Goal: Find contact information: Find contact information

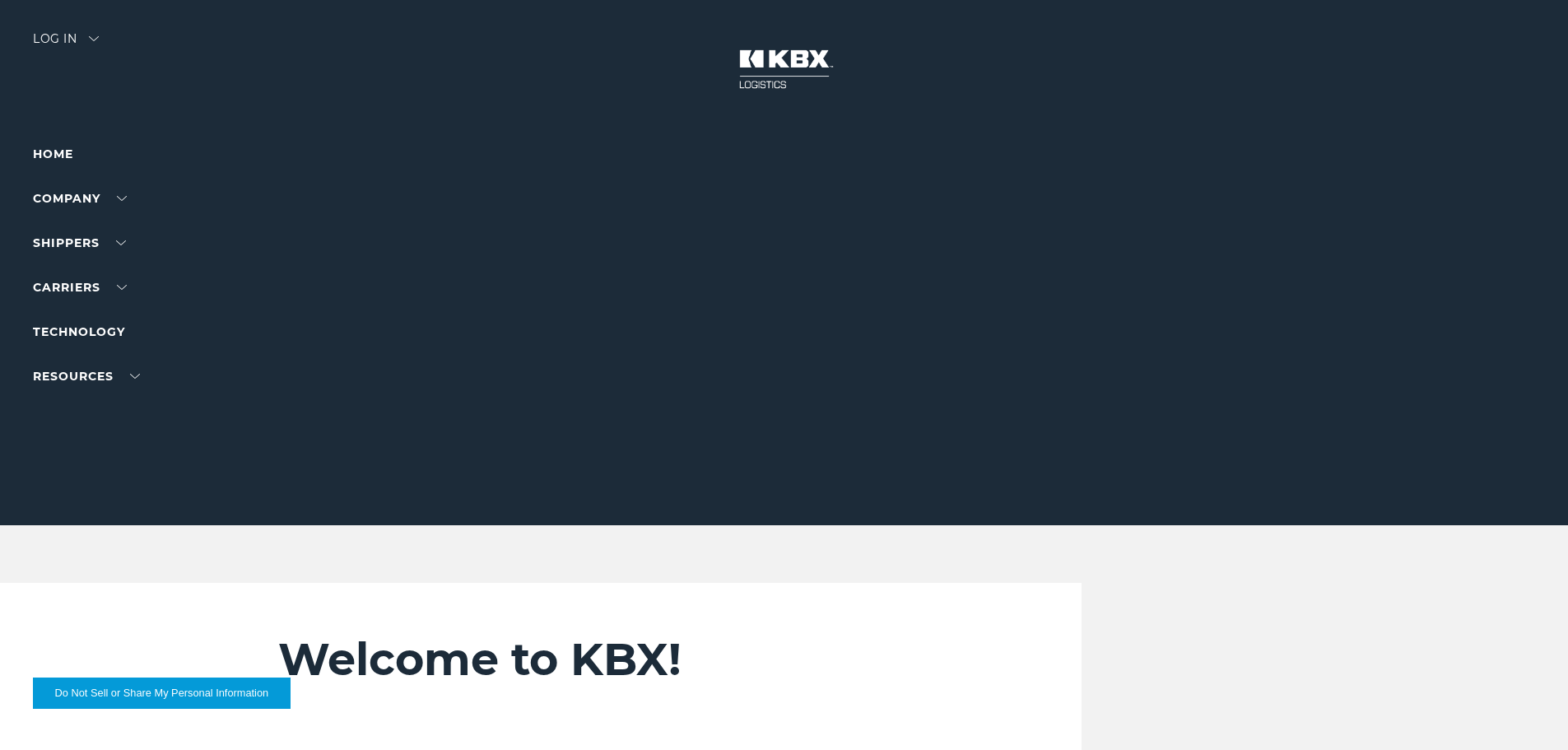
click at [70, 38] on div "Log in" at bounding box center [65, 44] width 66 height 24
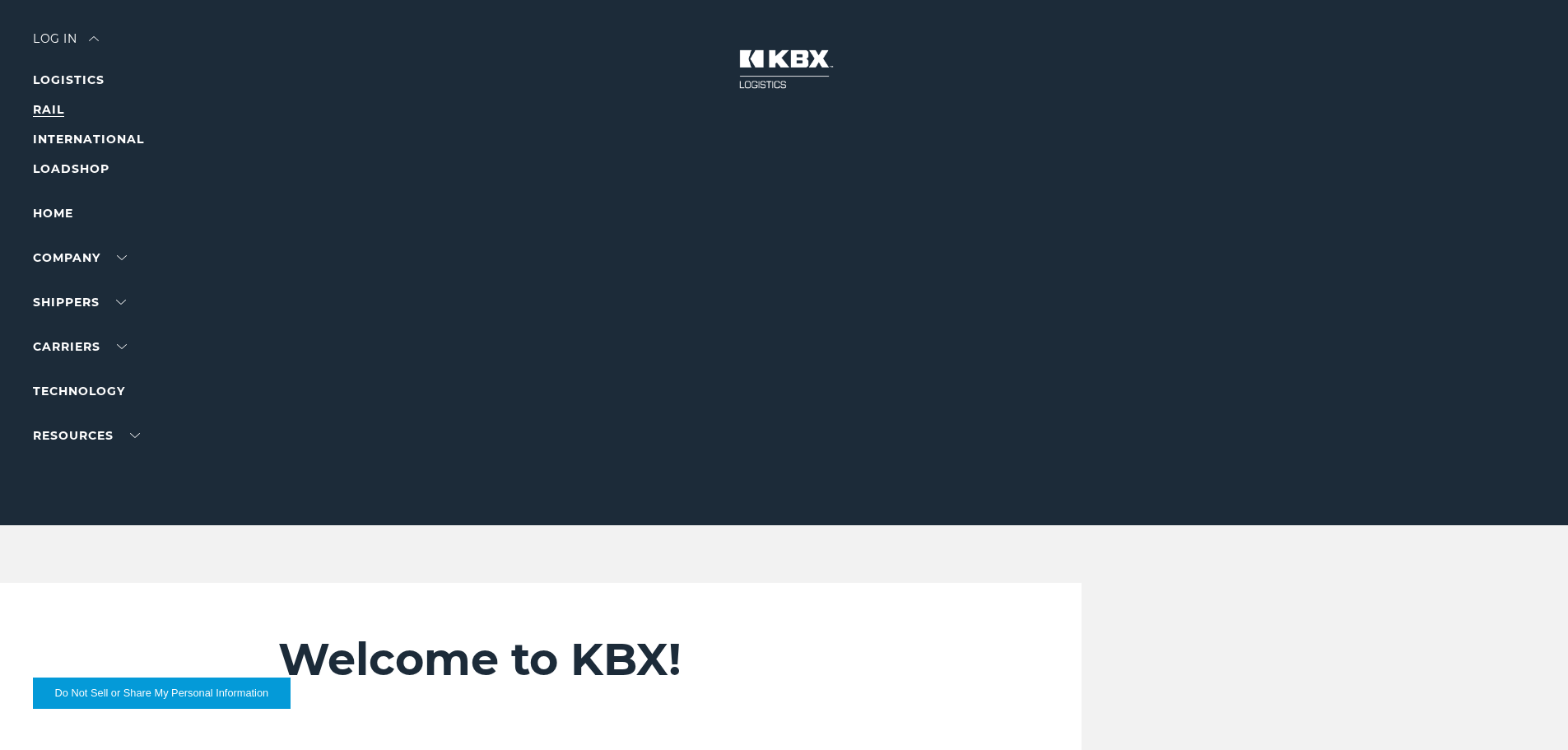
click at [61, 112] on link "RAIL" at bounding box center [48, 109] width 32 height 14
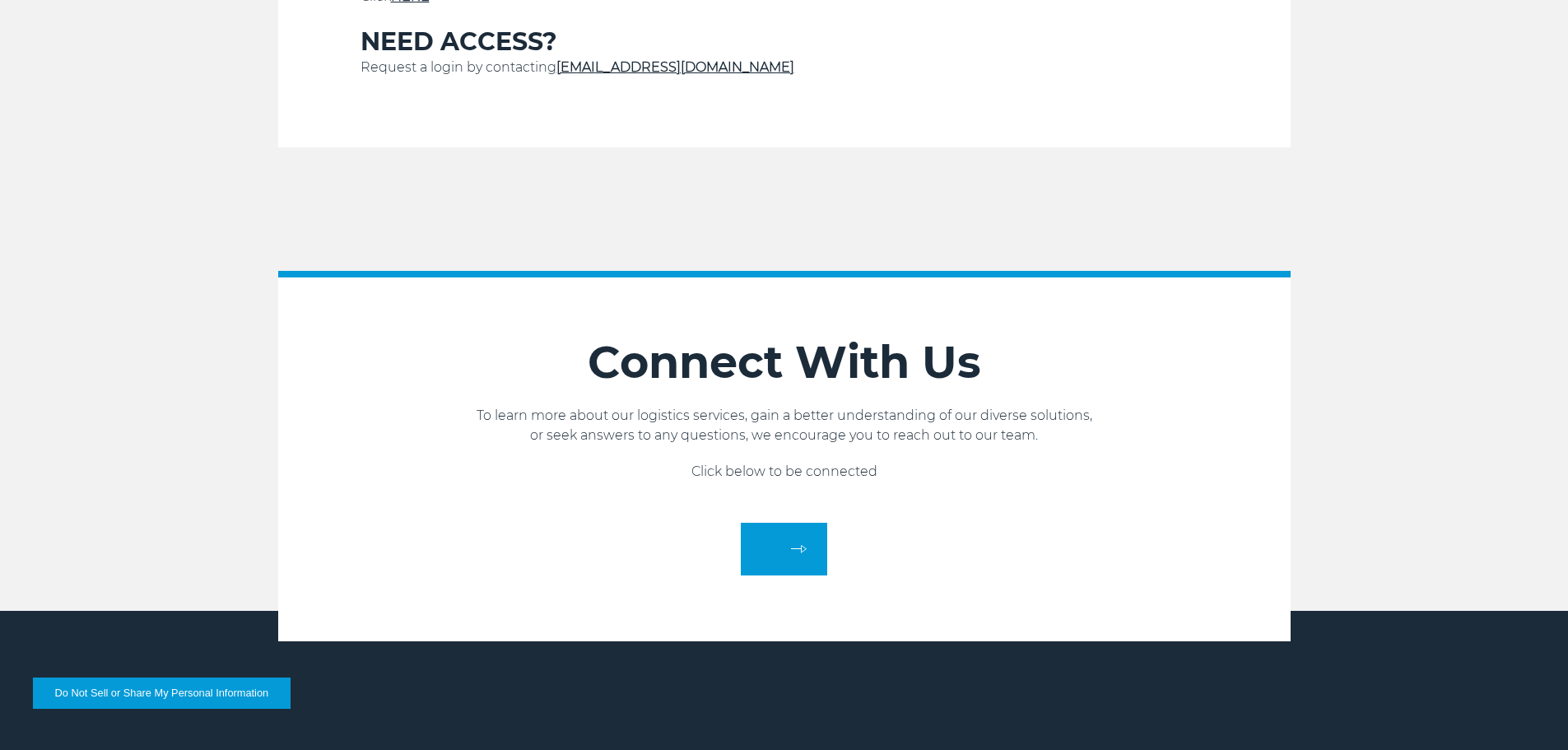
scroll to position [576, 0]
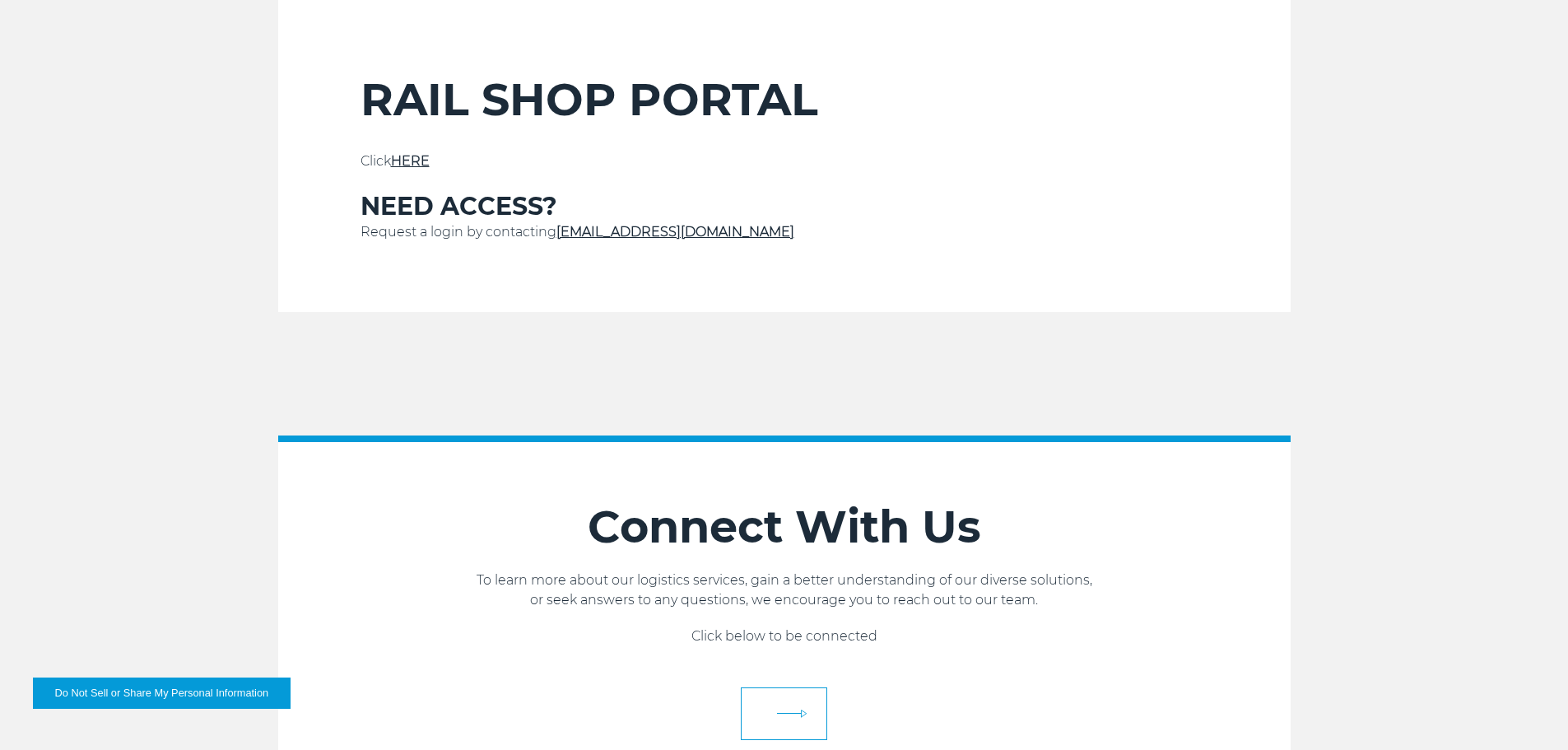
click at [797, 723] on link at bounding box center [784, 714] width 87 height 52
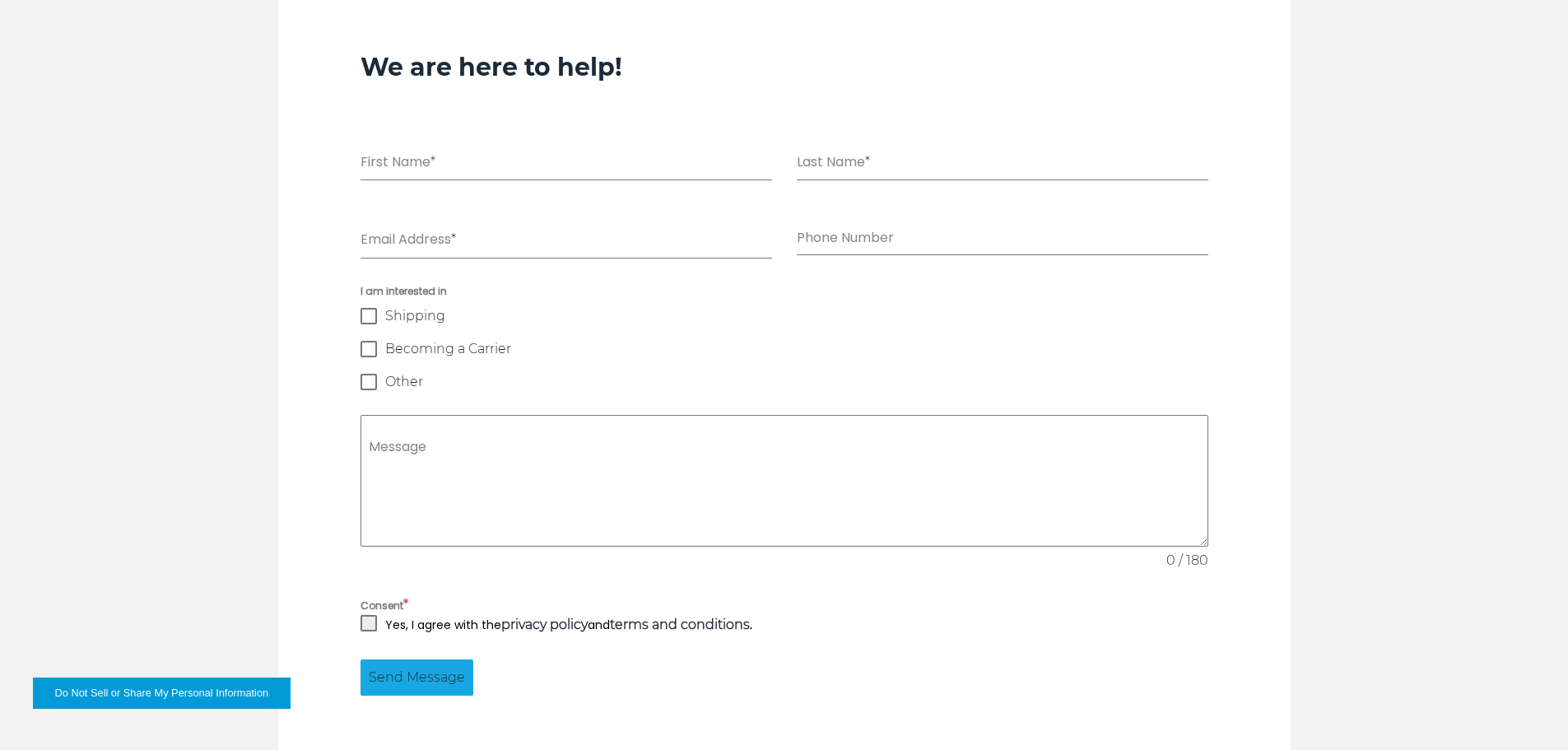
scroll to position [1236, 0]
